Goal: Task Accomplishment & Management: Complete application form

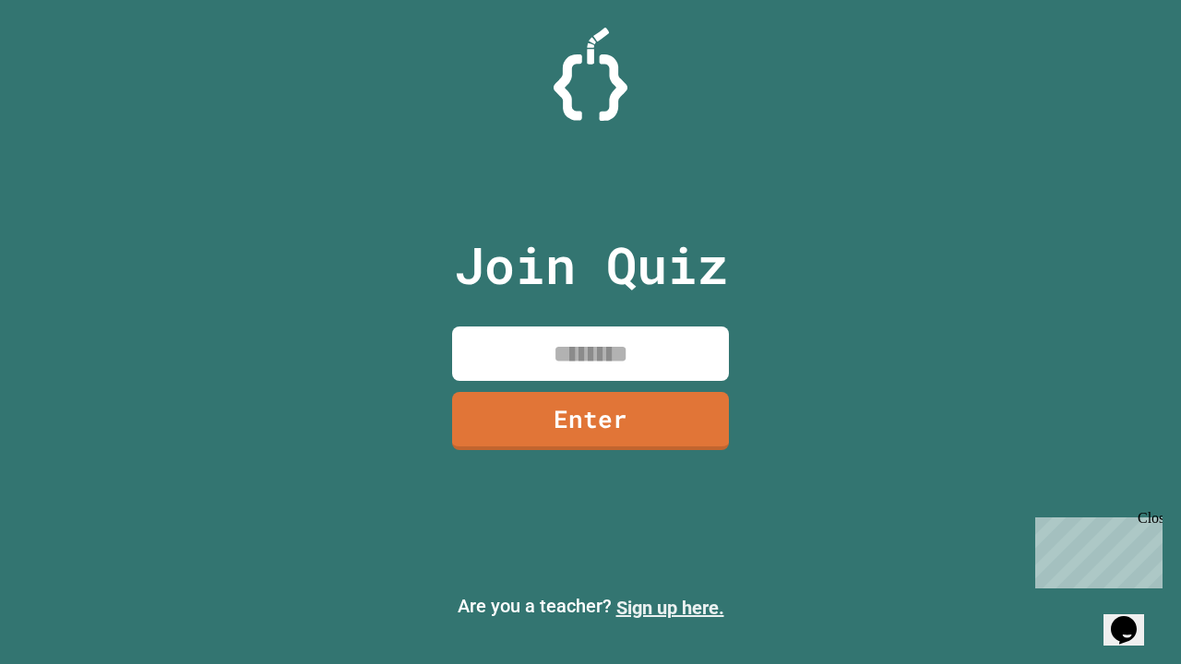
click at [670, 608] on link "Sign up here." at bounding box center [670, 608] width 108 height 22
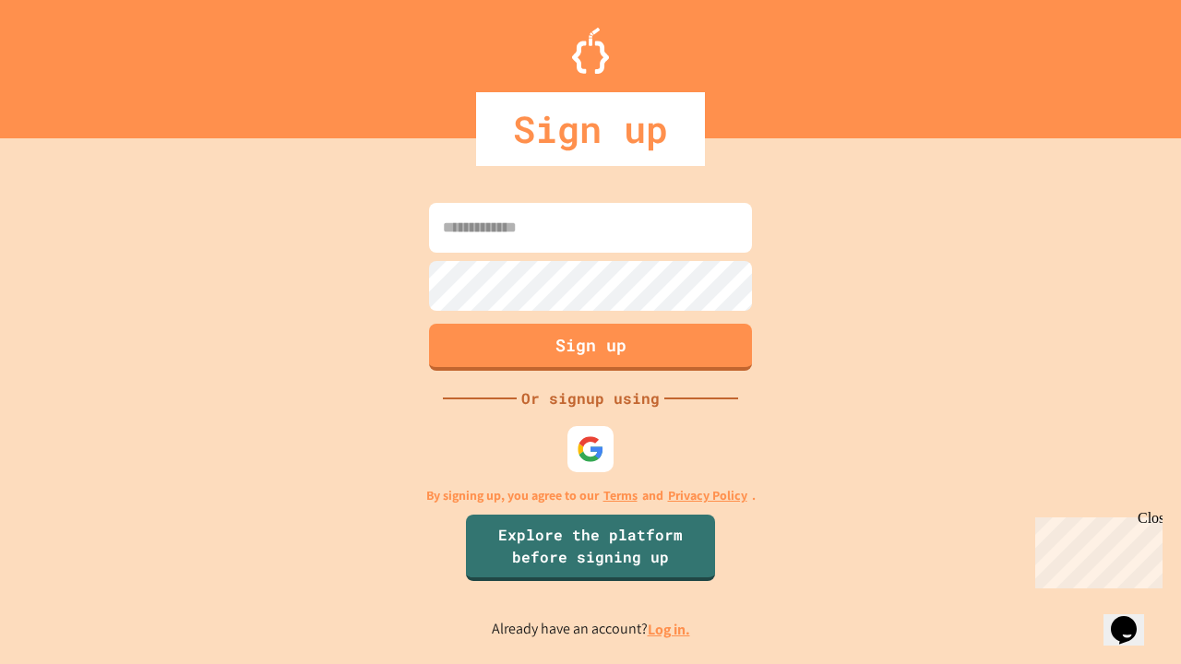
click at [670, 629] on link "Log in." at bounding box center [669, 629] width 42 height 19
